Goal: Navigation & Orientation: Locate item on page

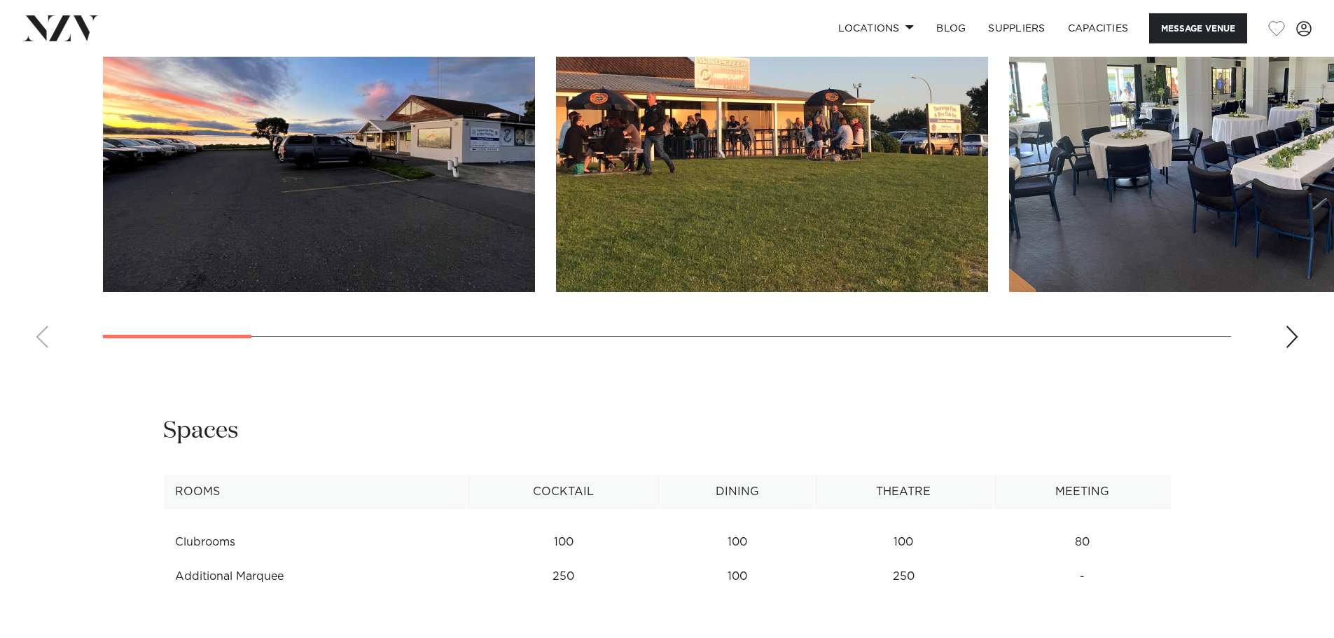
scroll to position [1495, 0]
click at [1293, 330] on div "Next slide" at bounding box center [1292, 336] width 14 height 22
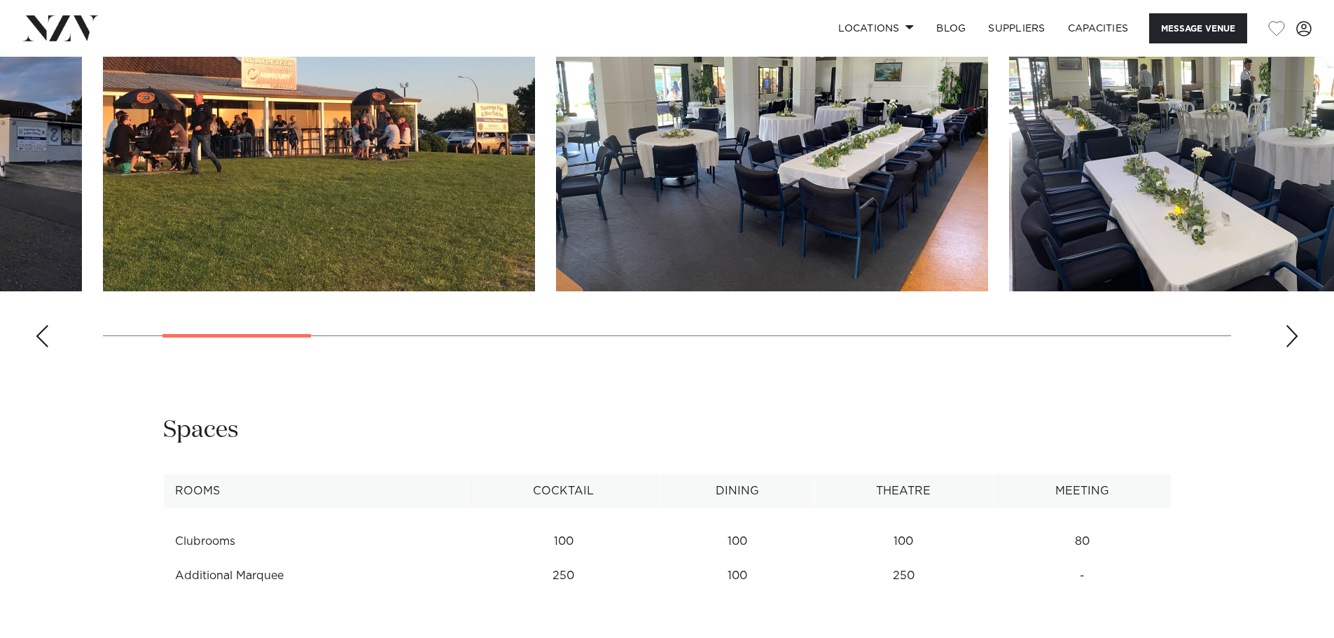
click at [1294, 333] on div "Next slide" at bounding box center [1292, 336] width 14 height 22
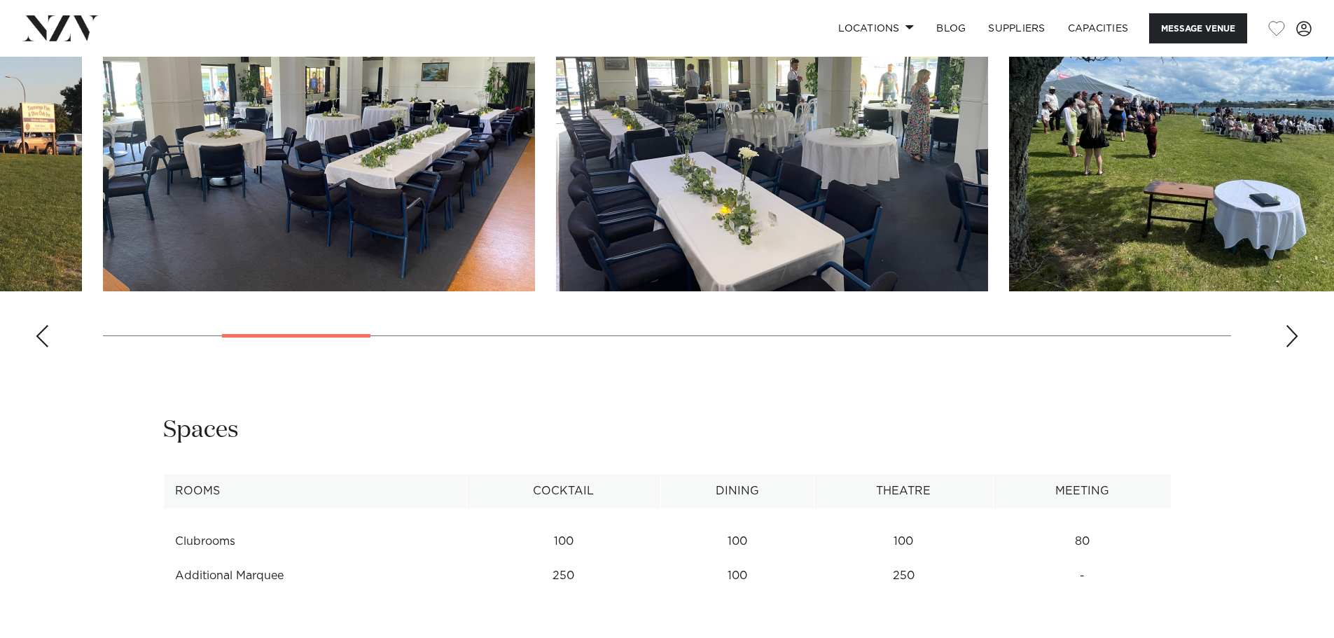
click at [1294, 335] on div "Next slide" at bounding box center [1292, 336] width 14 height 22
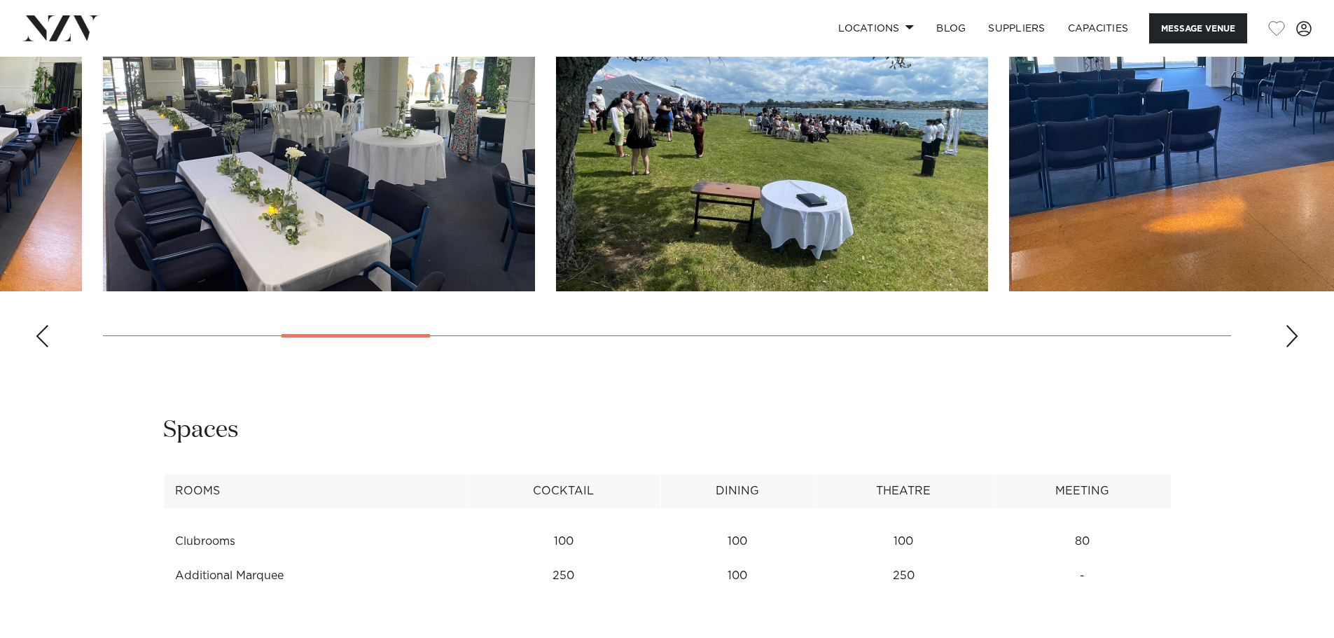
click at [1297, 340] on div "Next slide" at bounding box center [1292, 336] width 14 height 22
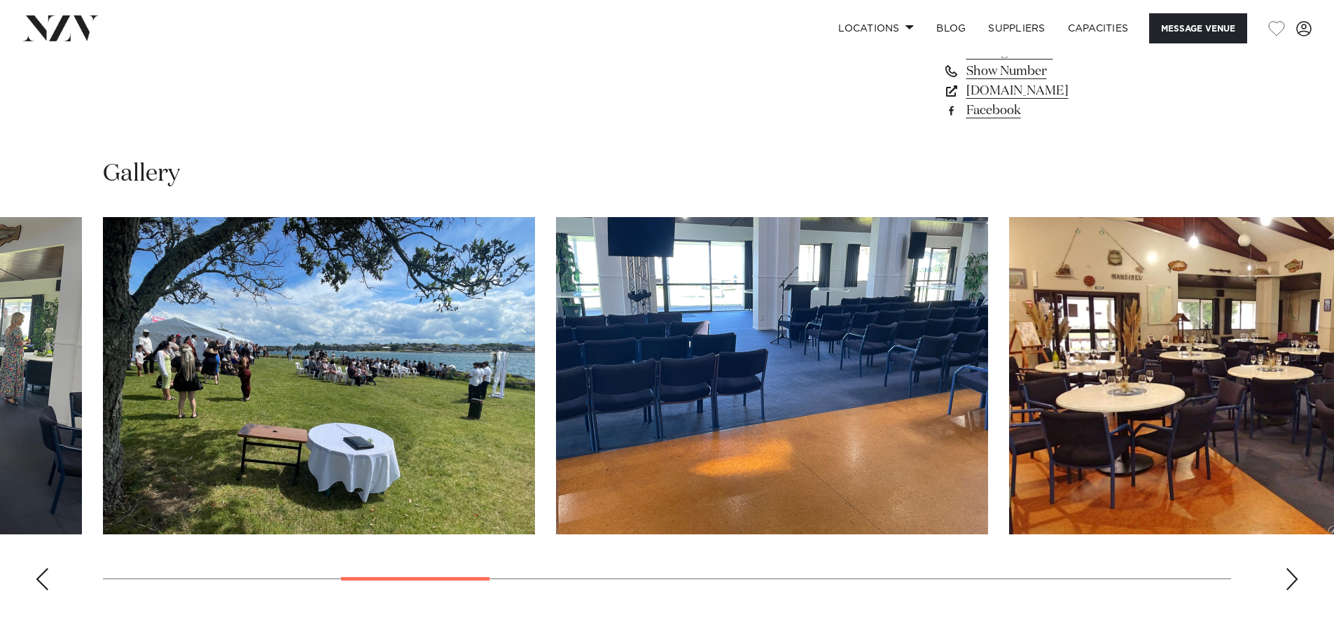
scroll to position [1246, 0]
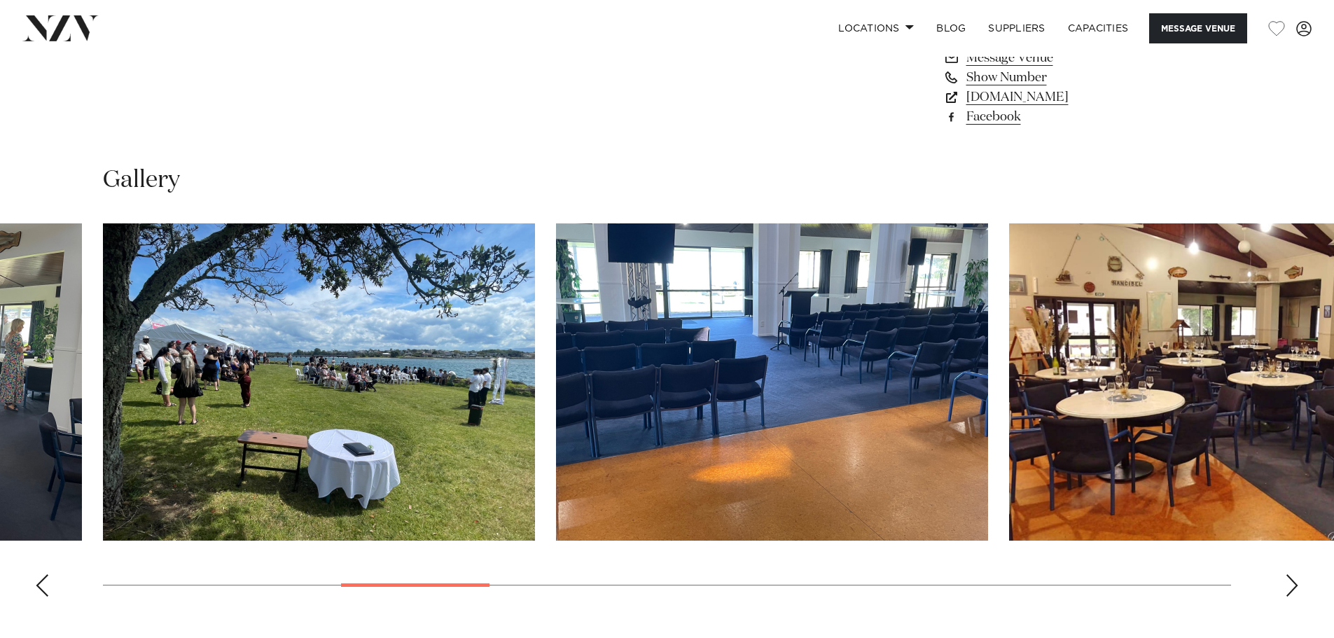
click at [284, 415] on img "5 / 19" at bounding box center [319, 381] width 432 height 317
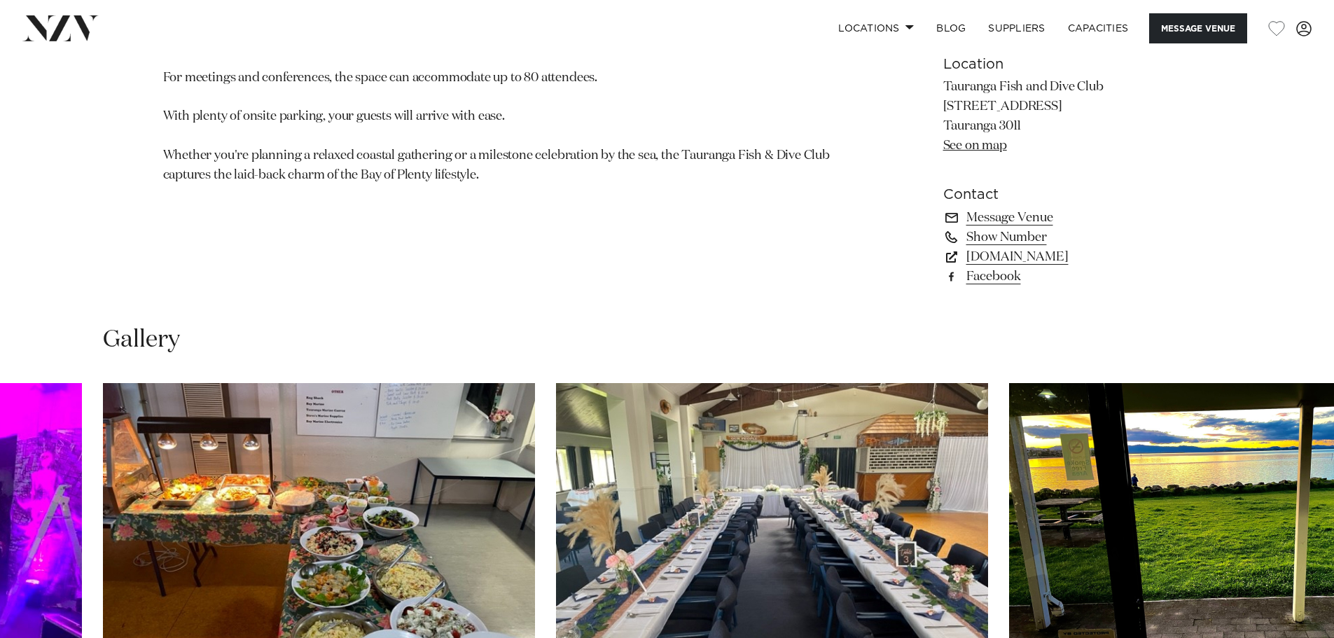
scroll to position [1086, 0]
